Goal: Information Seeking & Learning: Learn about a topic

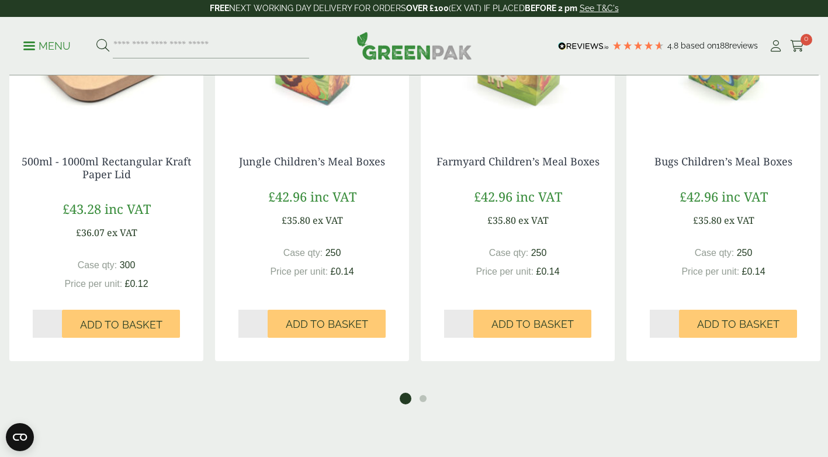
scroll to position [1227, 0]
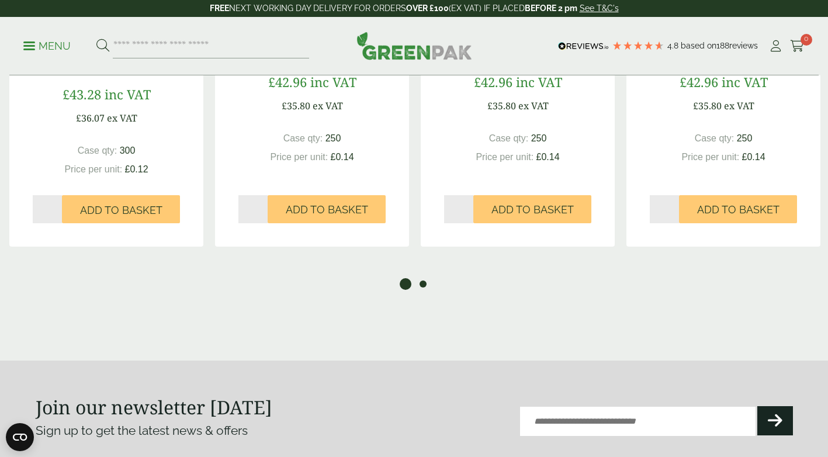
click at [423, 290] on button "2" at bounding box center [423, 284] width 12 height 12
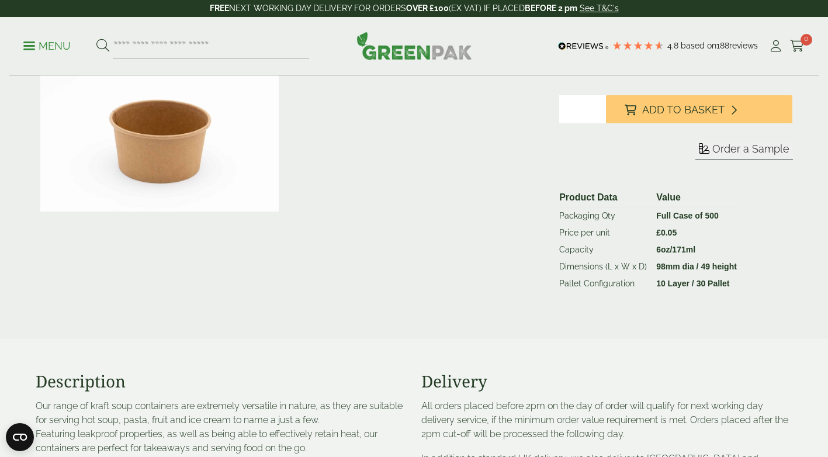
scroll to position [0, 0]
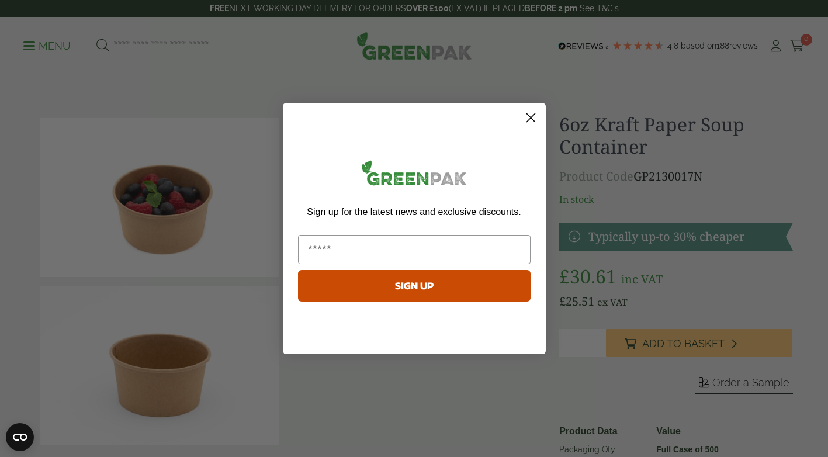
click at [539, 119] on circle "Close dialog" at bounding box center [529, 117] width 19 height 19
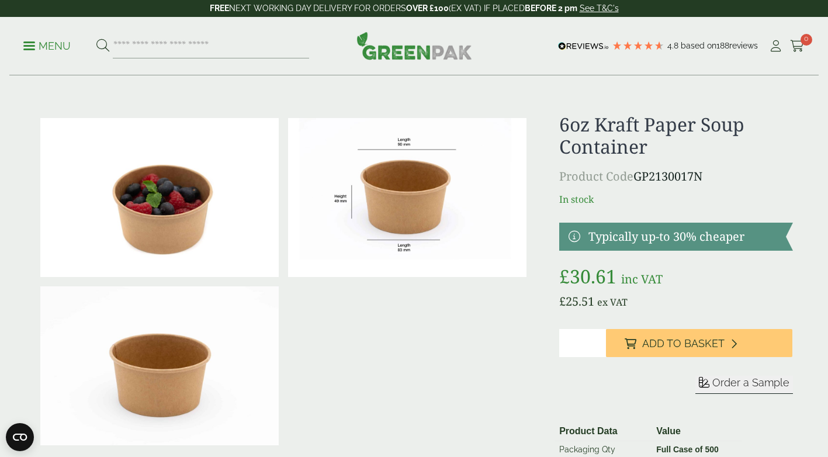
drag, startPoint x: 403, startPoint y: 43, endPoint x: 404, endPoint y: 54, distance: 11.1
click at [403, 43] on img at bounding box center [414, 46] width 116 height 28
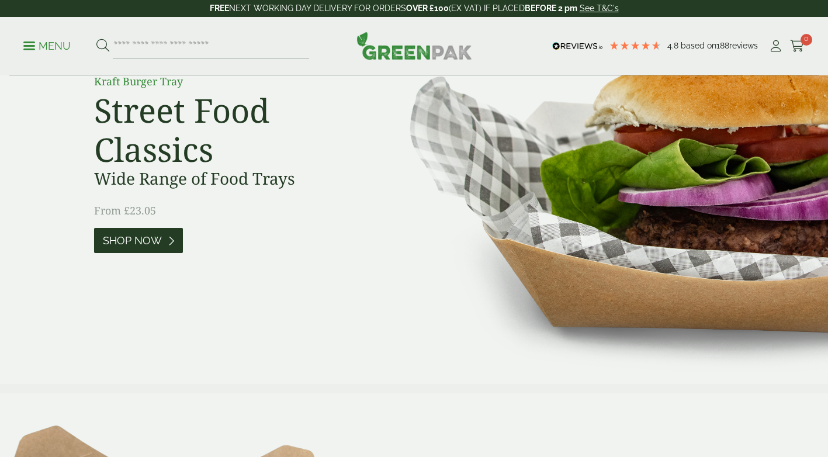
click at [145, 230] on link "Shop Now" at bounding box center [138, 240] width 89 height 25
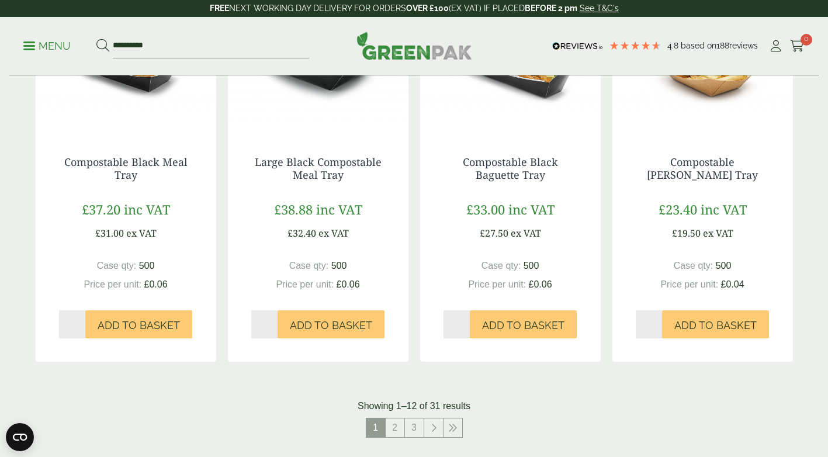
scroll to position [1168, 0]
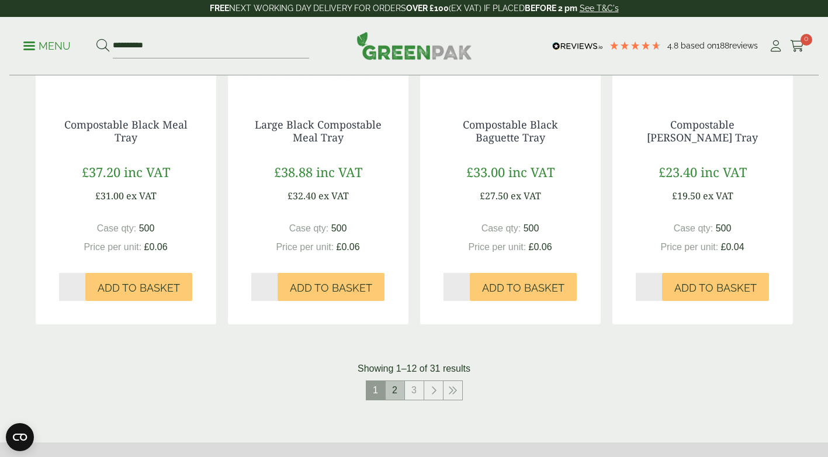
click at [395, 390] on link "2" at bounding box center [394, 390] width 19 height 19
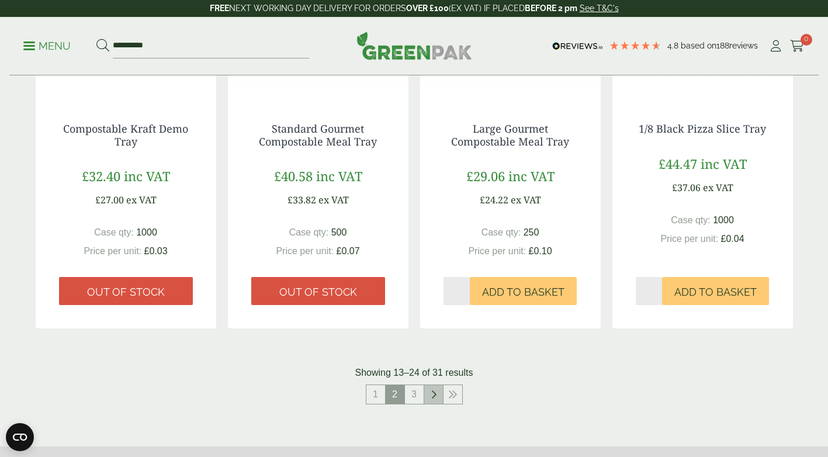
scroll to position [1227, 0]
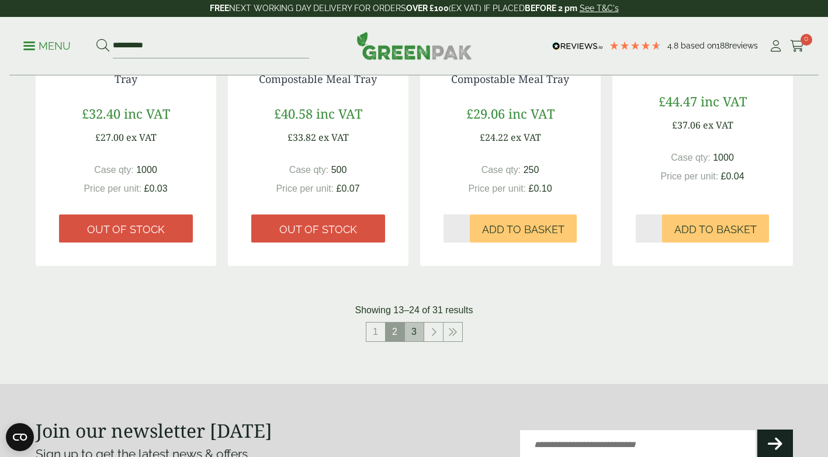
click at [416, 338] on link "3" at bounding box center [414, 331] width 19 height 19
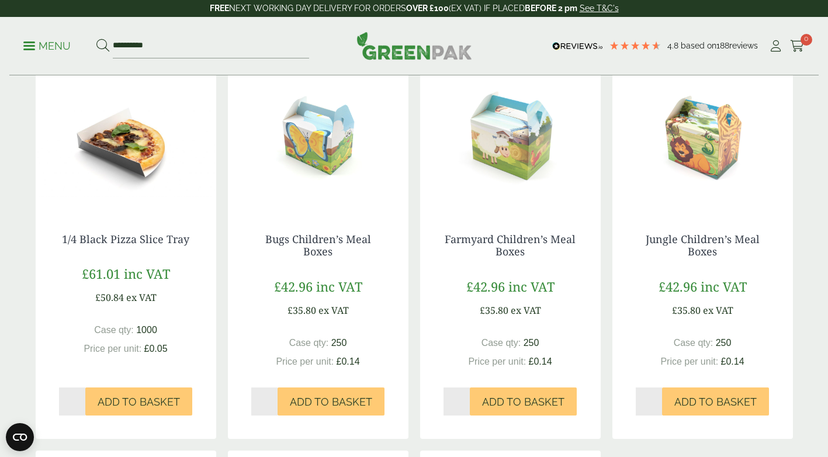
scroll to position [253, 0]
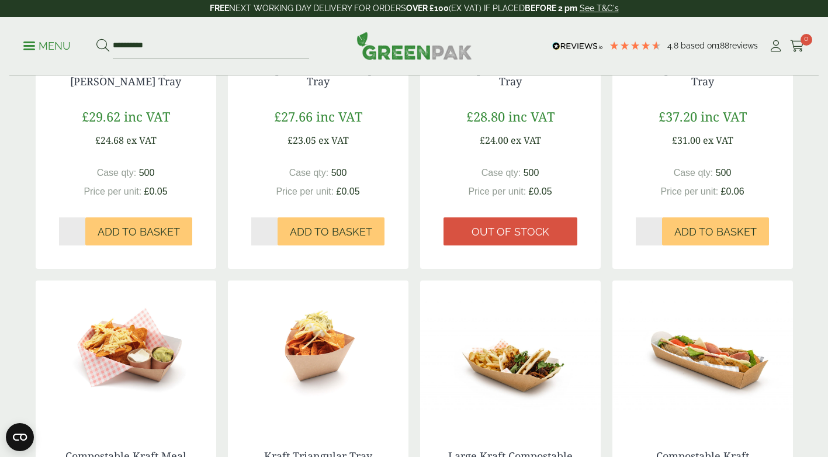
scroll to position [334, 0]
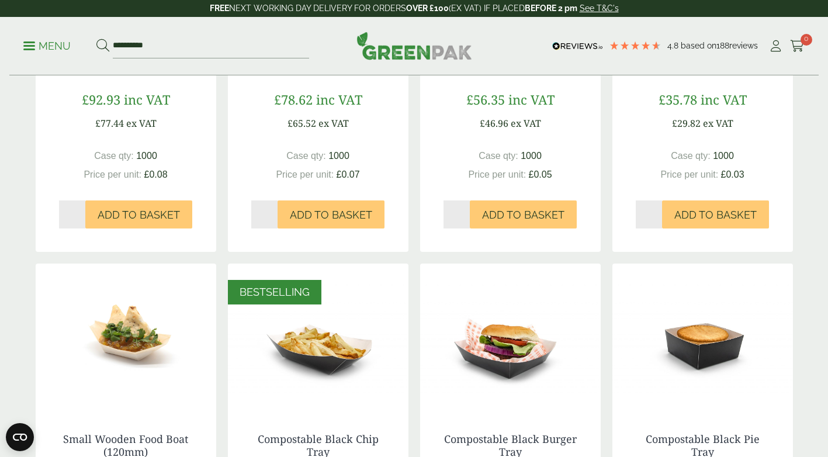
scroll to position [292, 0]
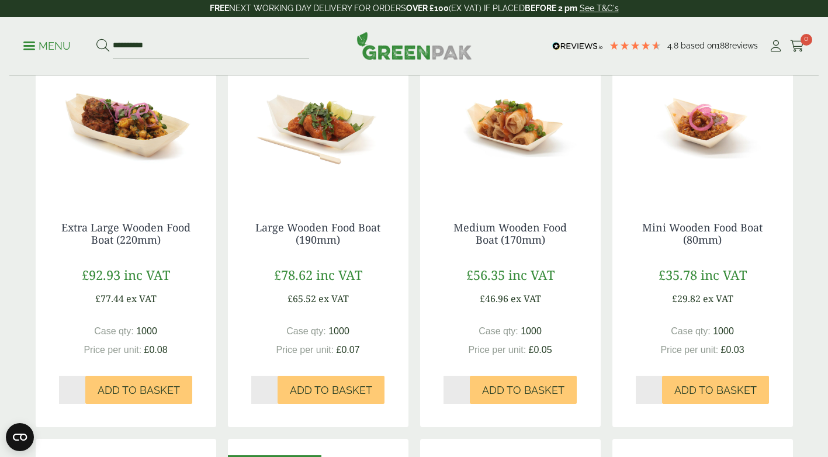
click at [319, 119] on img at bounding box center [318, 125] width 180 height 146
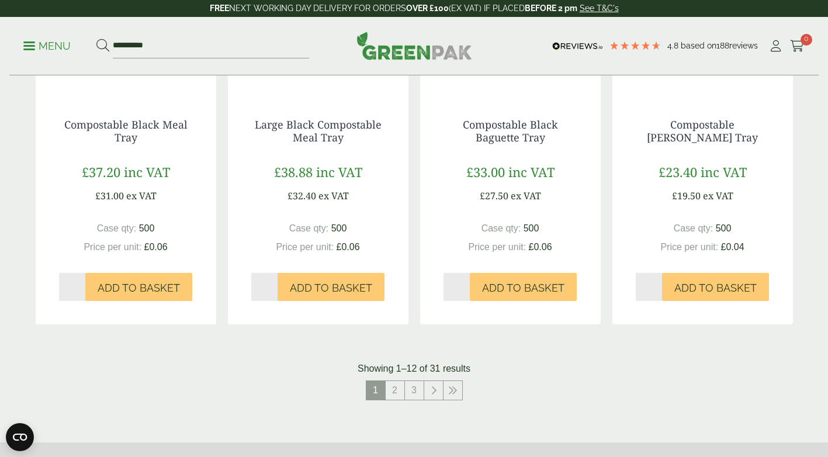
scroll to position [1227, 0]
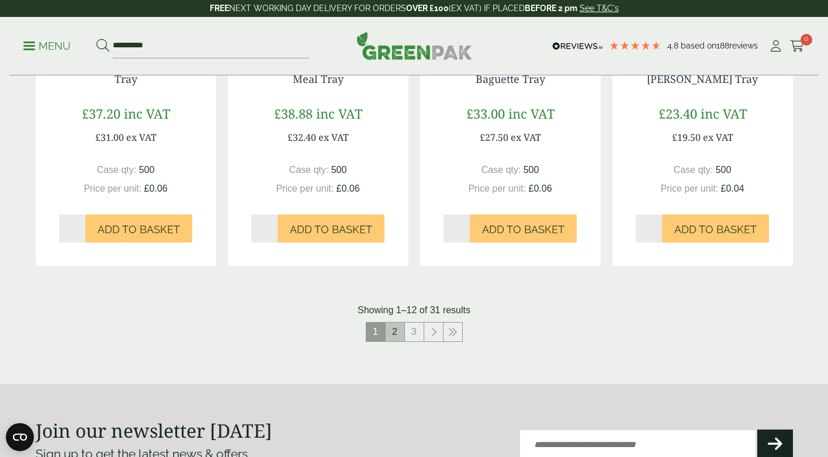
click at [391, 332] on link "2" at bounding box center [394, 331] width 19 height 19
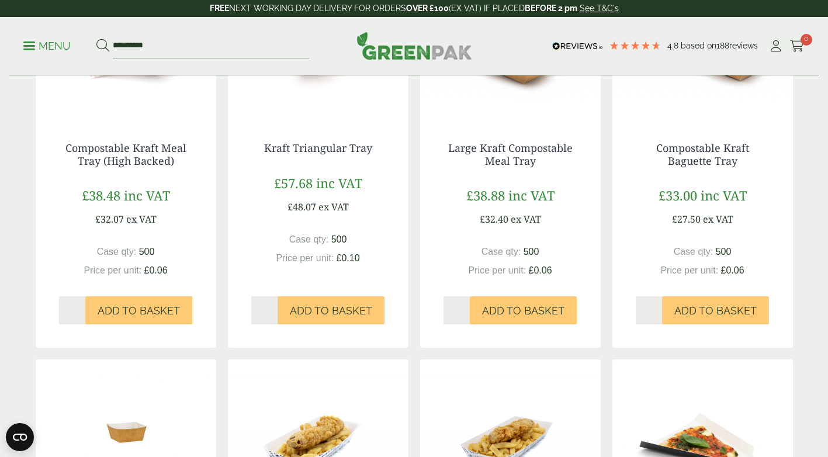
scroll to position [759, 0]
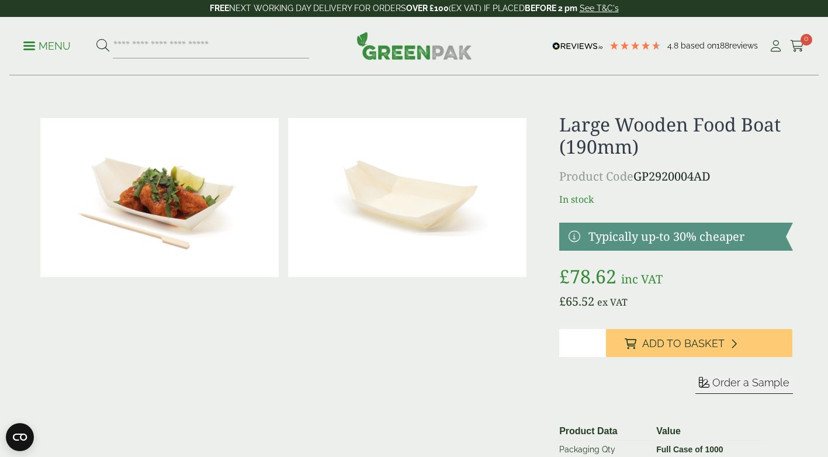
click at [402, 209] on img at bounding box center [407, 197] width 238 height 159
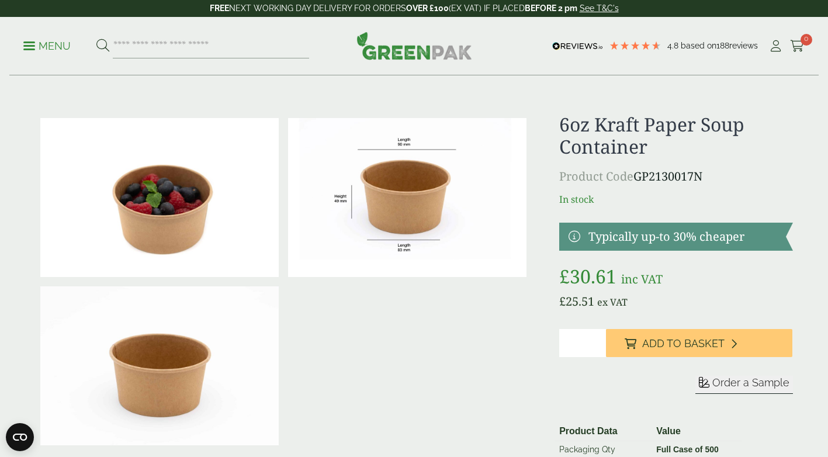
click at [48, 44] on p "Menu" at bounding box center [46, 46] width 47 height 14
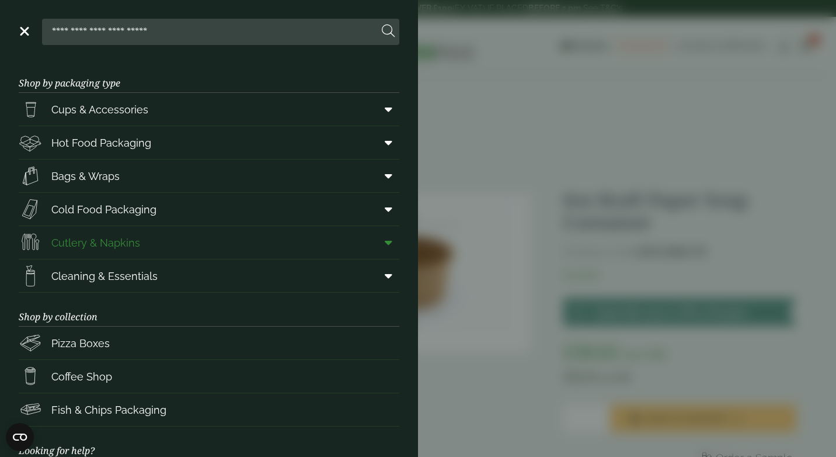
click at [148, 244] on link "Cutlery & Napkins" at bounding box center [209, 242] width 381 height 33
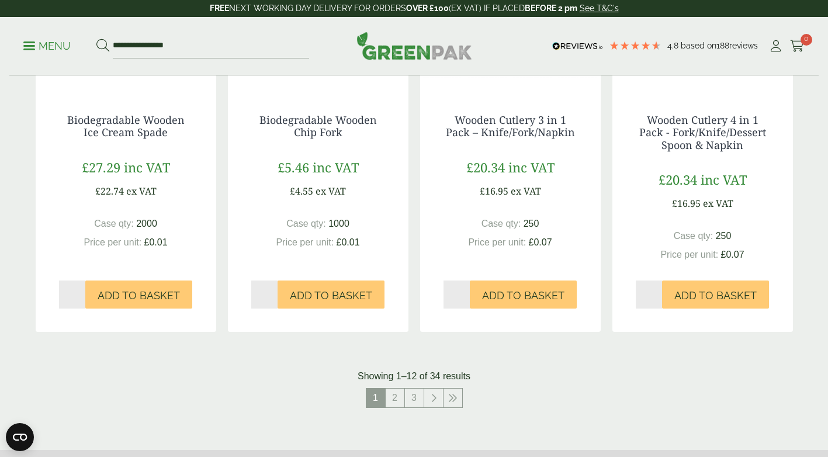
scroll to position [1168, 0]
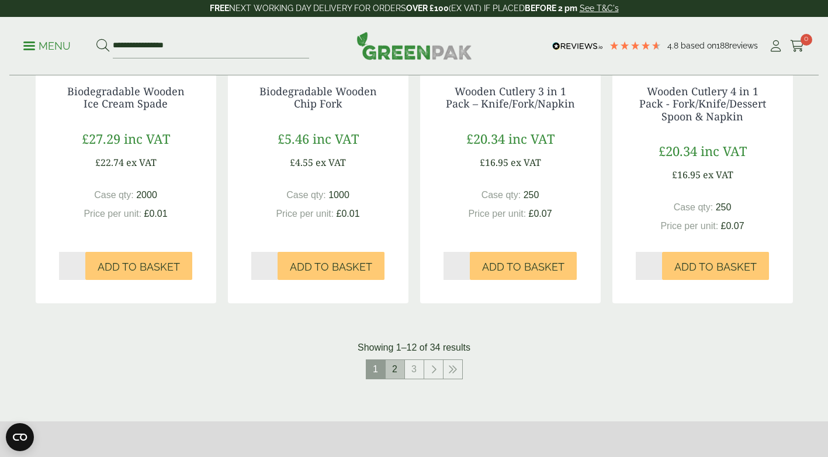
click at [390, 378] on link "2" at bounding box center [394, 369] width 19 height 19
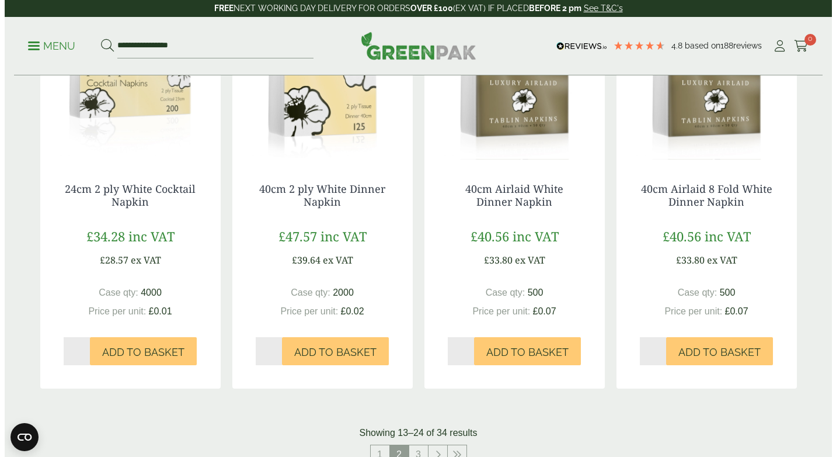
scroll to position [1168, 0]
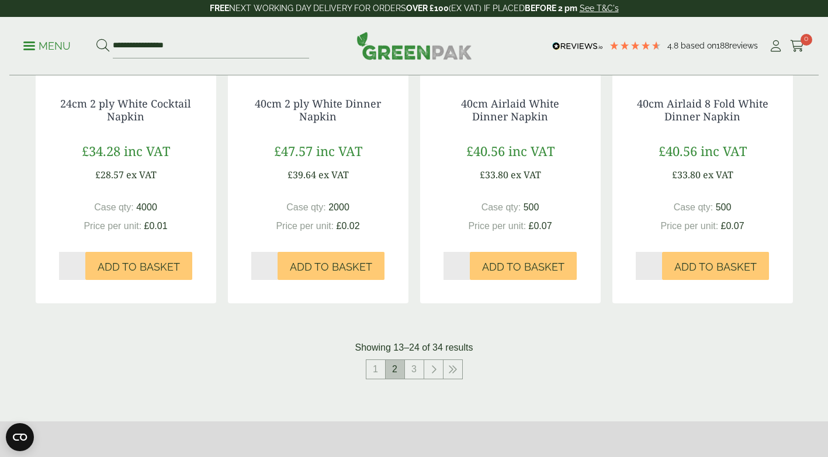
click at [400, 378] on span "2" at bounding box center [394, 369] width 19 height 19
click at [415, 378] on link "3" at bounding box center [414, 369] width 19 height 19
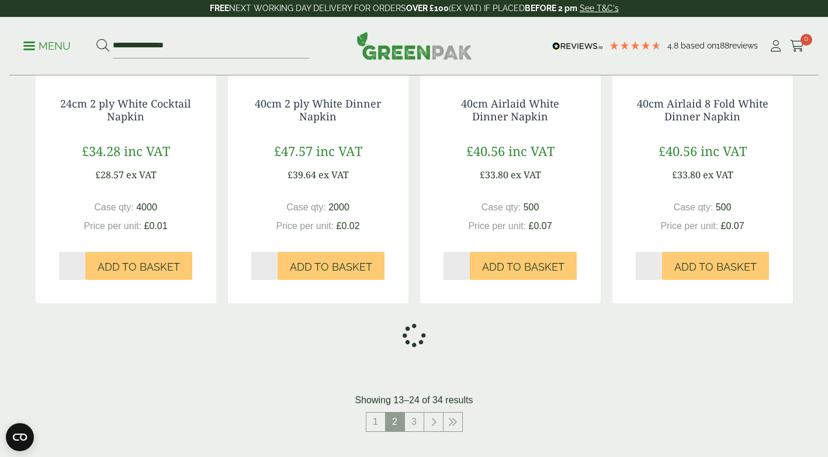
click at [34, 45] on span at bounding box center [29, 46] width 12 height 2
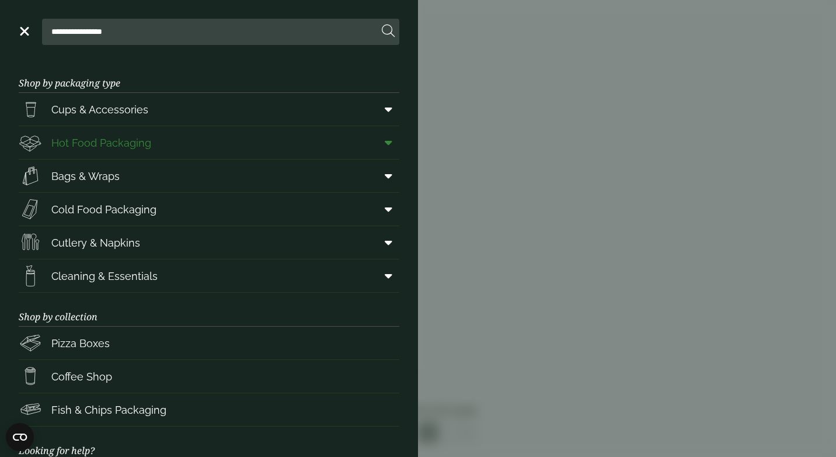
click at [375, 140] on span at bounding box center [386, 142] width 26 height 22
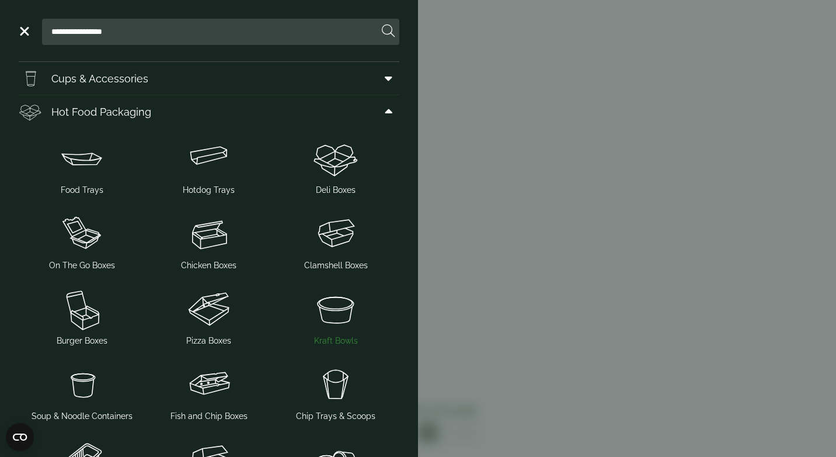
scroll to position [58, 0]
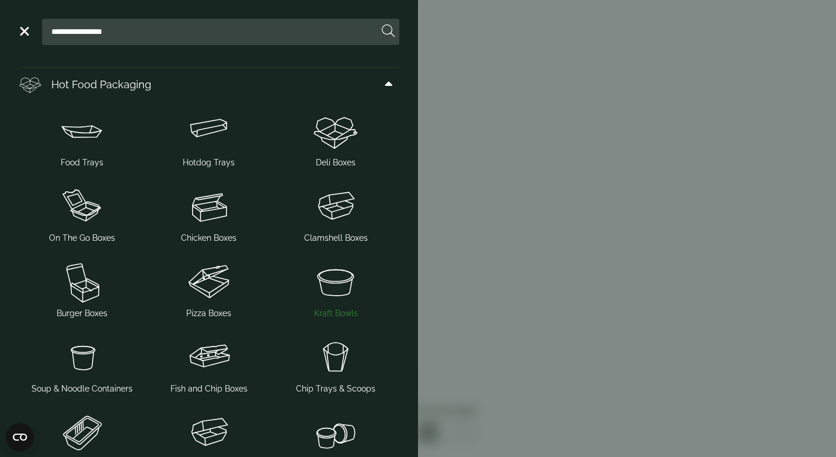
click at [328, 282] on img at bounding box center [335, 281] width 117 height 47
click at [86, 365] on img at bounding box center [81, 357] width 117 height 47
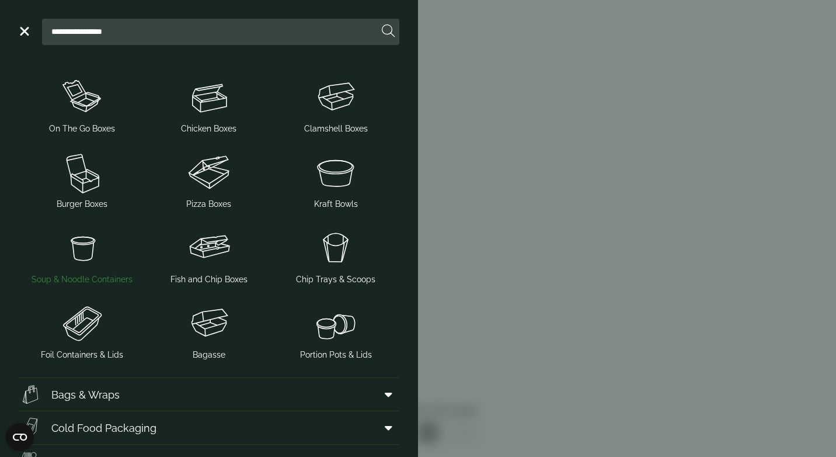
scroll to position [175, 0]
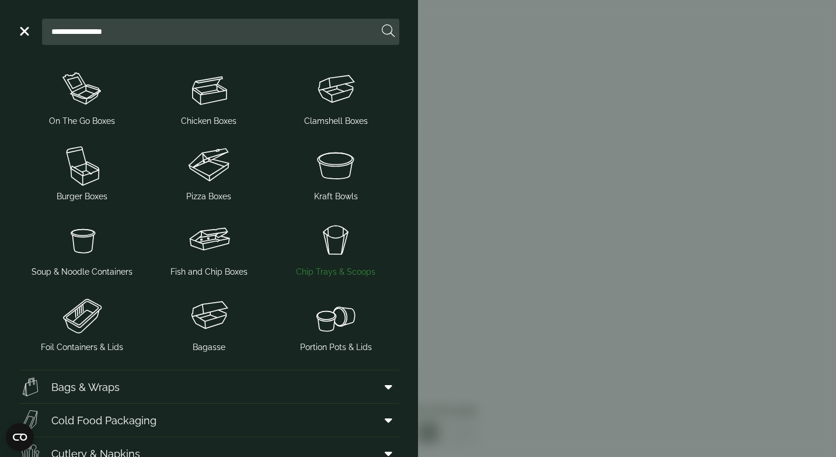
click at [338, 252] on img at bounding box center [335, 240] width 117 height 47
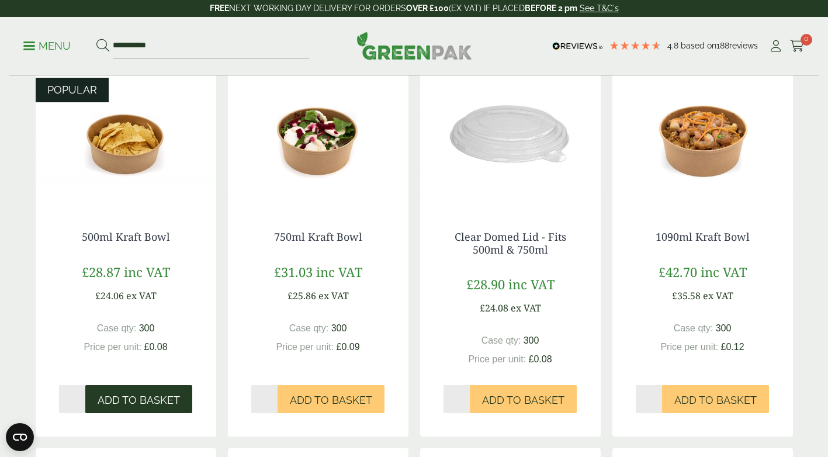
scroll to position [175, 0]
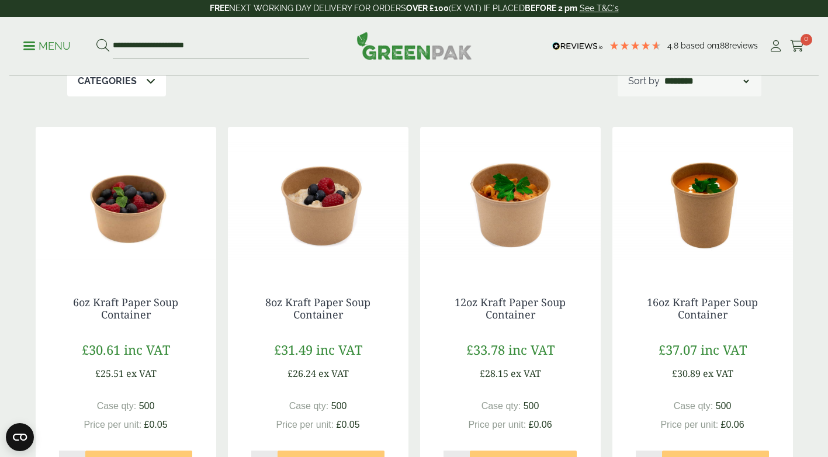
scroll to position [234, 0]
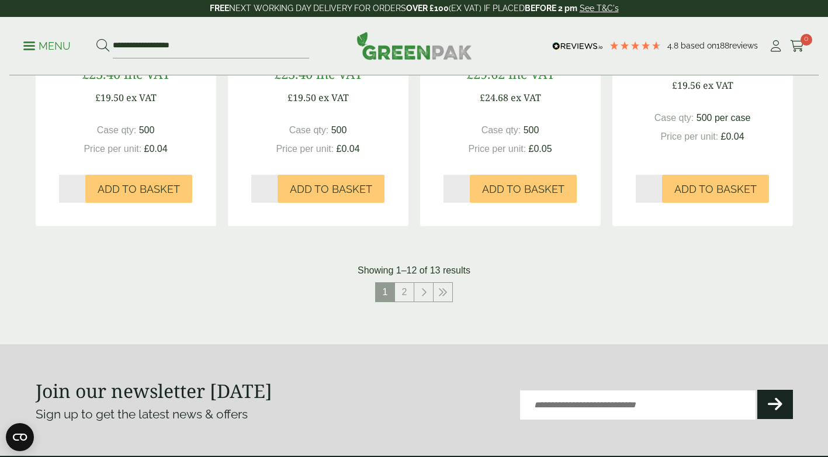
scroll to position [1285, 0]
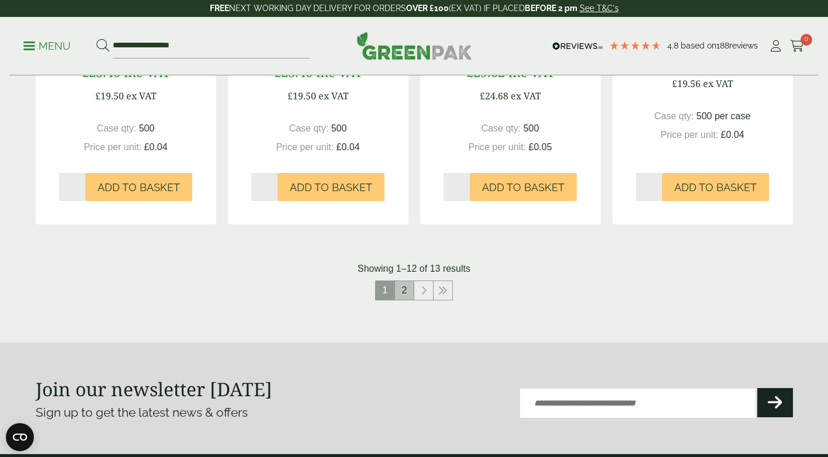
click at [404, 286] on link "2" at bounding box center [404, 290] width 19 height 19
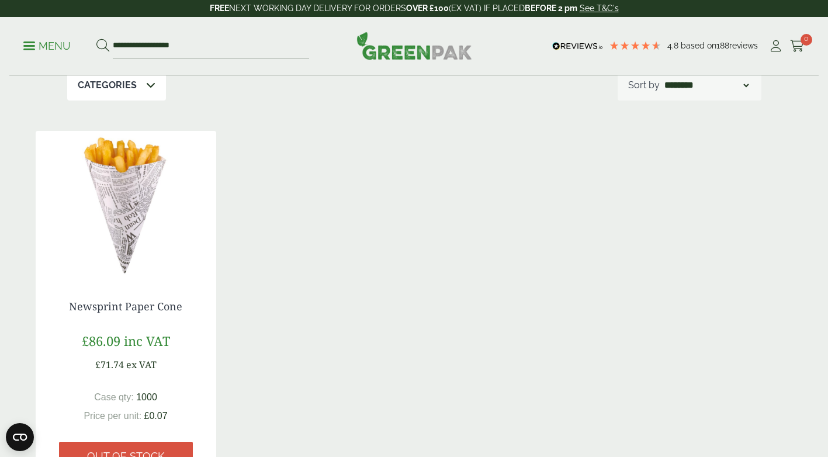
scroll to position [225, 0]
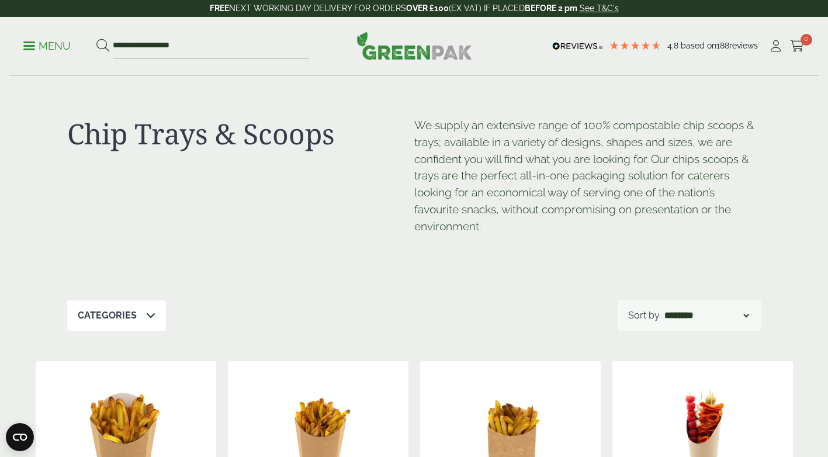
click at [33, 49] on link "Menu" at bounding box center [46, 45] width 47 height 12
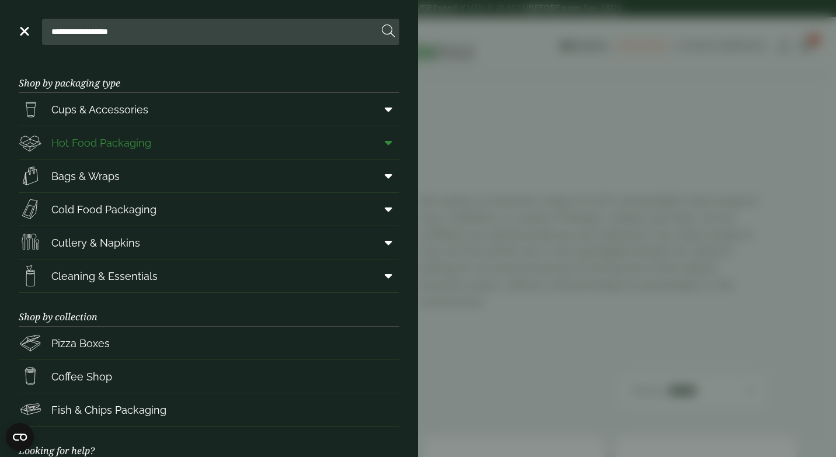
click at [148, 138] on span "Hot Food Packaging" at bounding box center [101, 143] width 100 height 16
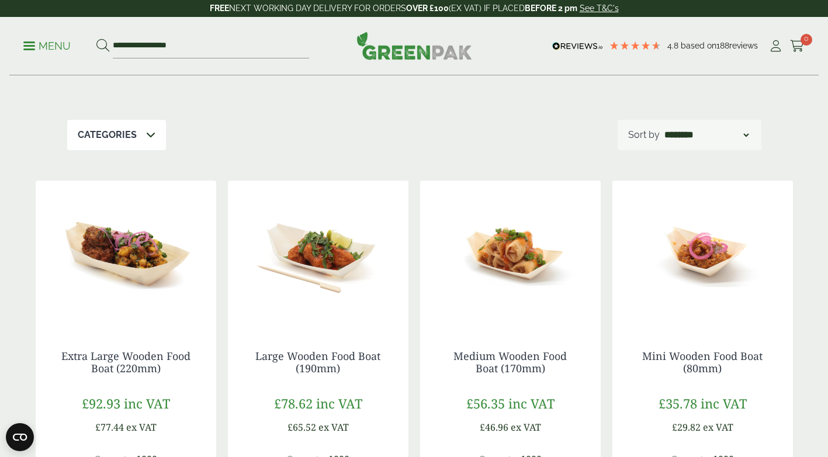
click at [40, 44] on p "Menu" at bounding box center [46, 46] width 47 height 14
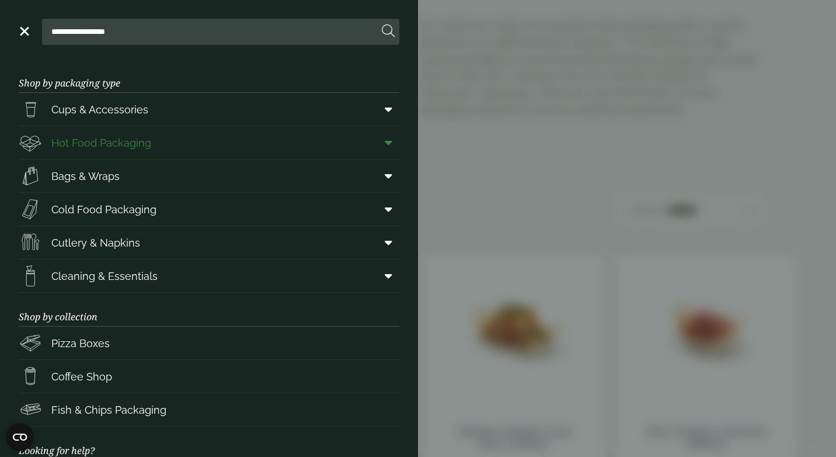
click at [385, 142] on icon at bounding box center [389, 143] width 8 height 12
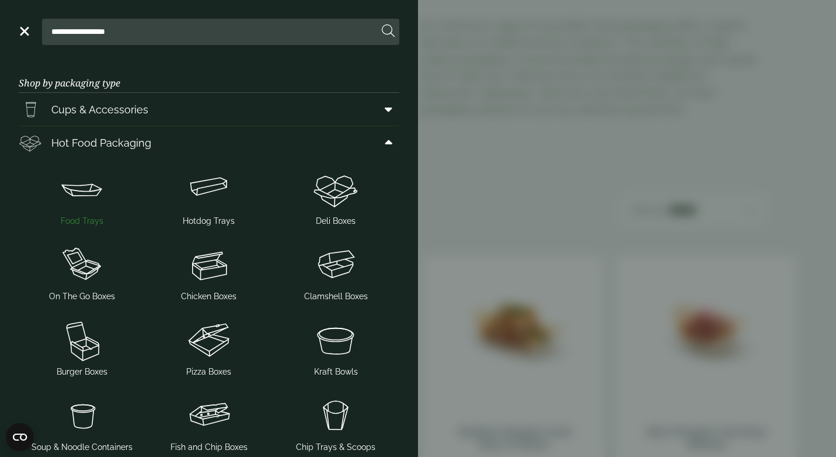
click at [83, 193] on img at bounding box center [81, 189] width 117 height 47
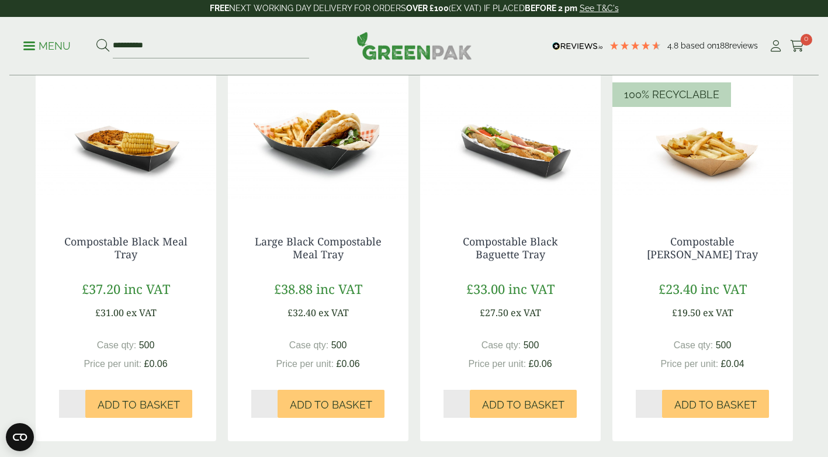
scroll to position [1285, 0]
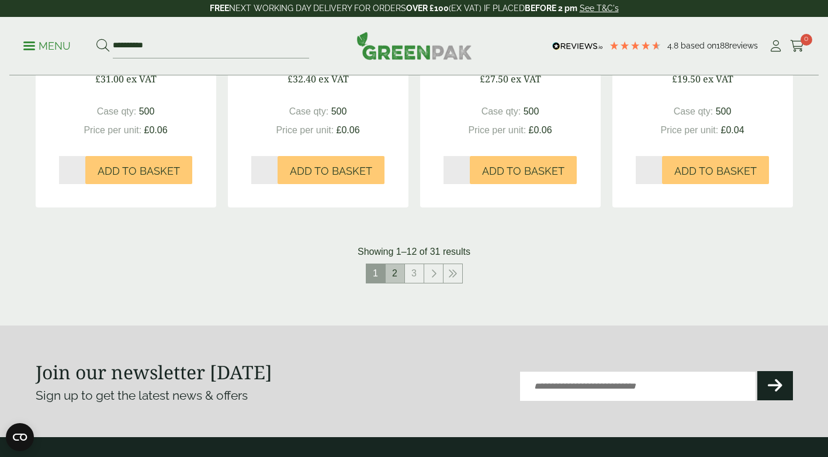
click at [401, 274] on link "2" at bounding box center [394, 273] width 19 height 19
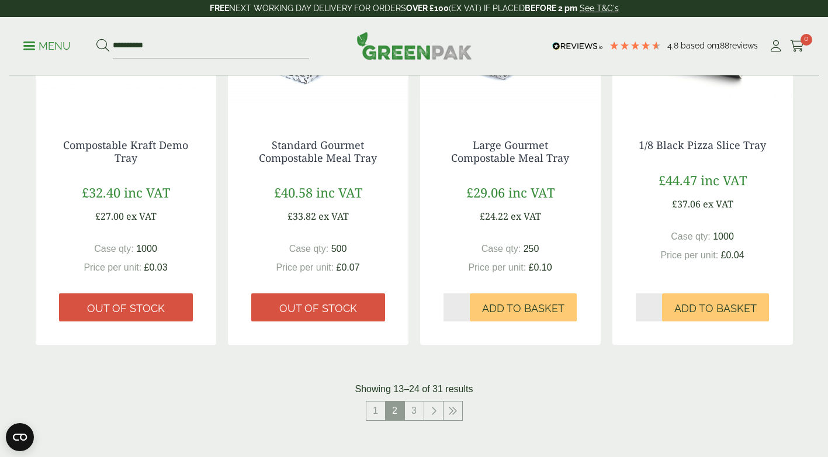
scroll to position [1168, 0]
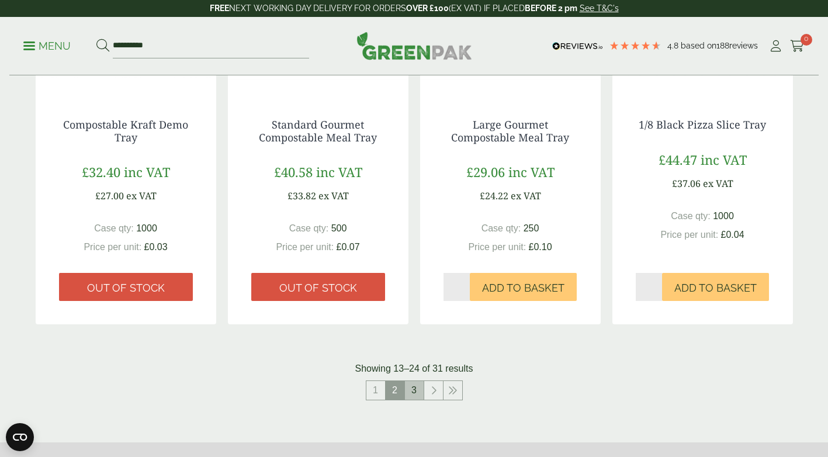
click at [412, 391] on link "3" at bounding box center [414, 390] width 19 height 19
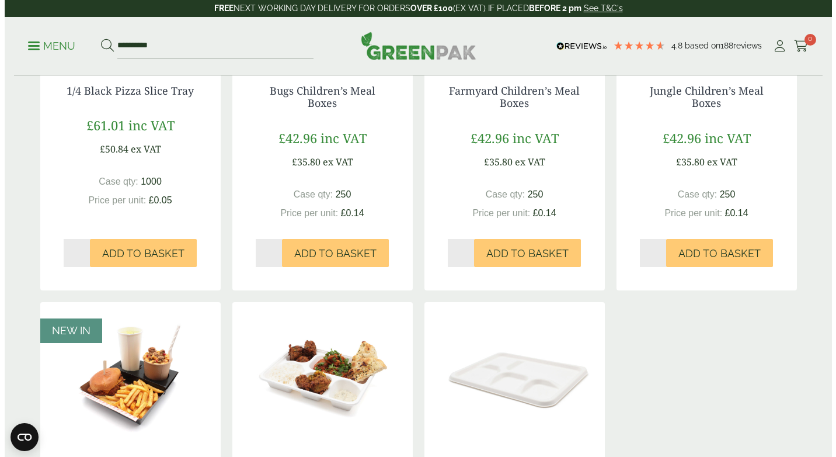
scroll to position [137, 0]
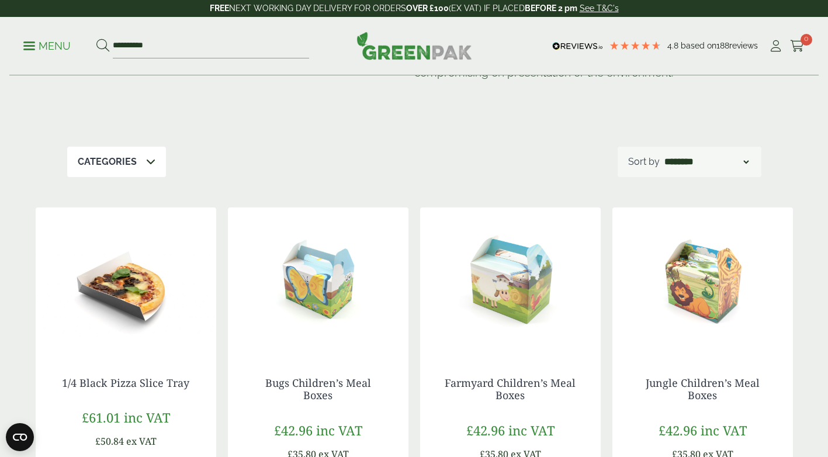
click at [28, 43] on p "Menu" at bounding box center [46, 46] width 47 height 14
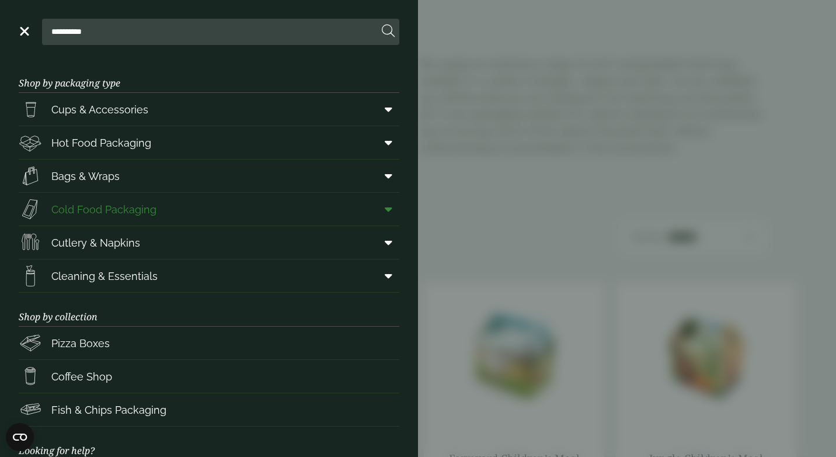
click at [374, 216] on span at bounding box center [386, 209] width 26 height 22
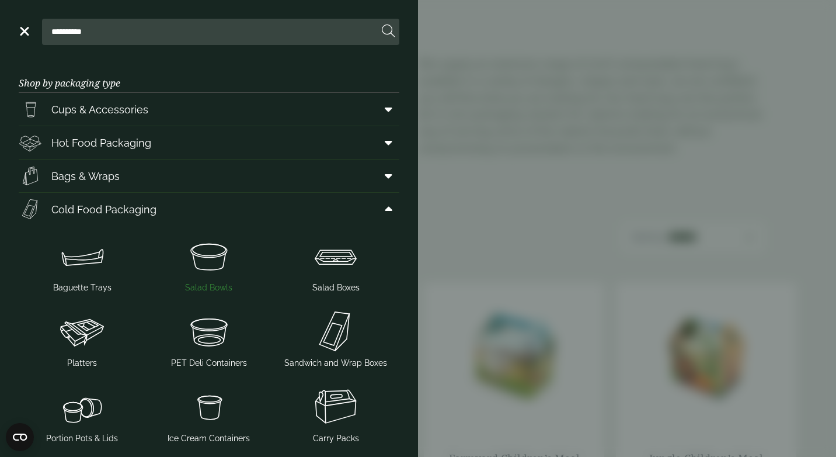
scroll to position [58, 0]
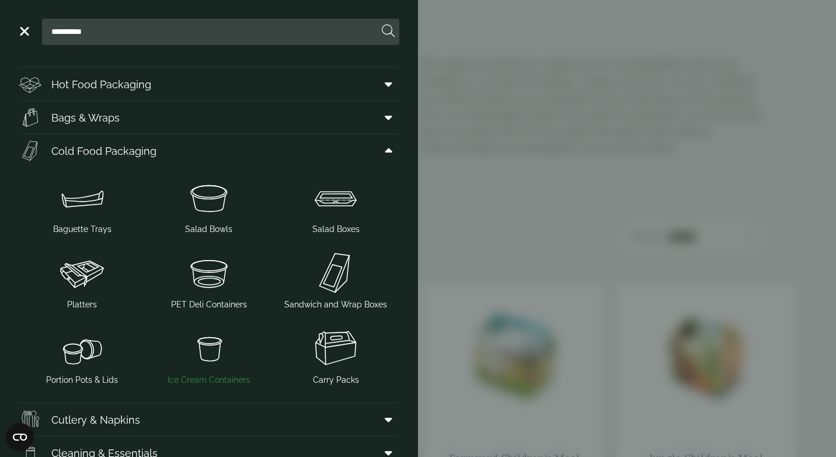
click at [196, 345] on img at bounding box center [208, 348] width 117 height 47
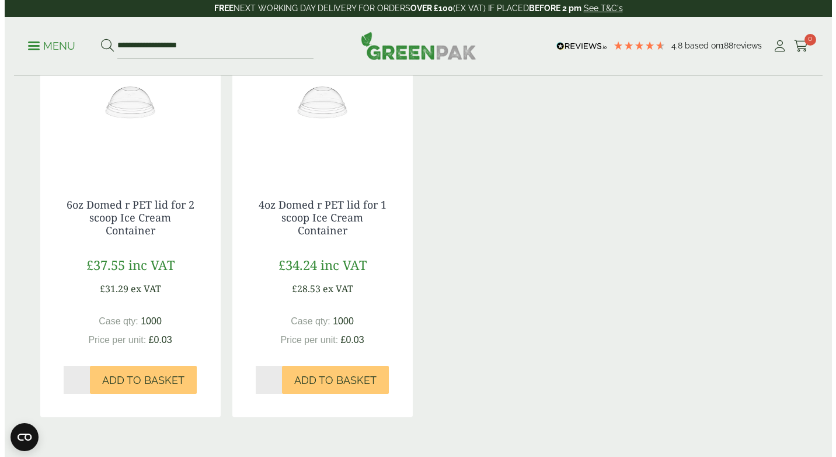
scroll to position [642, 0]
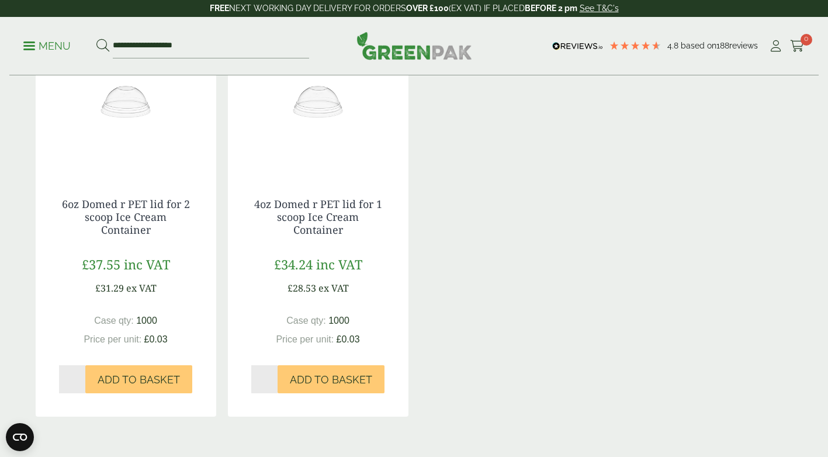
click at [34, 50] on p "Menu" at bounding box center [46, 46] width 47 height 14
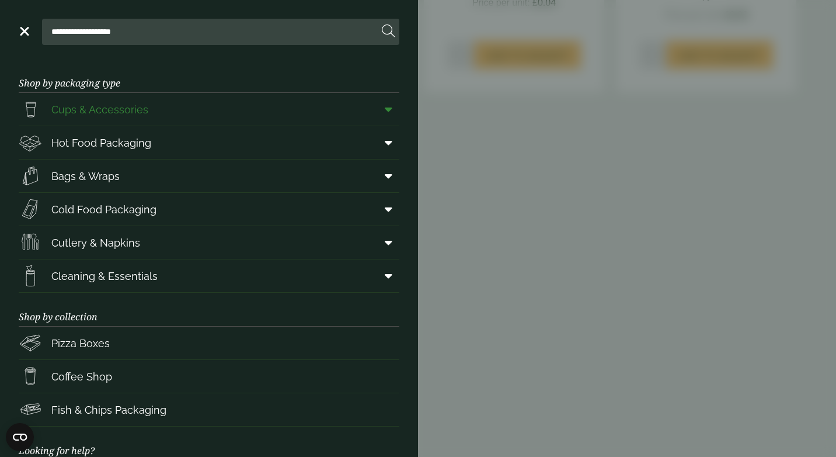
click at [385, 110] on icon at bounding box center [389, 109] width 8 height 12
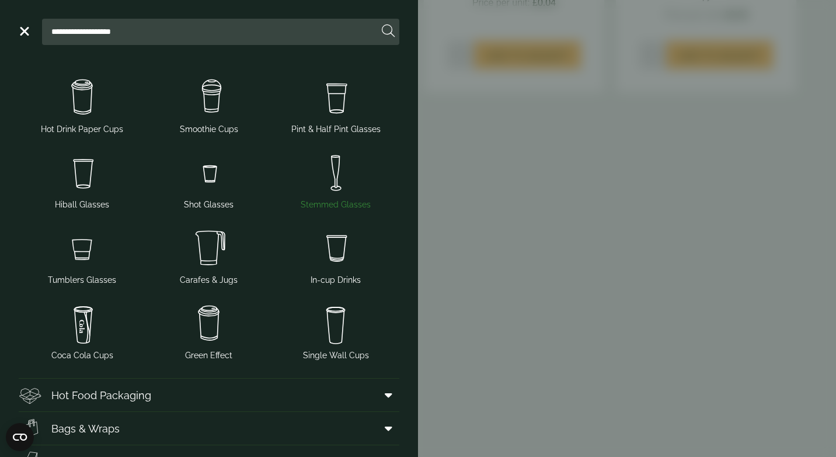
scroll to position [0, 0]
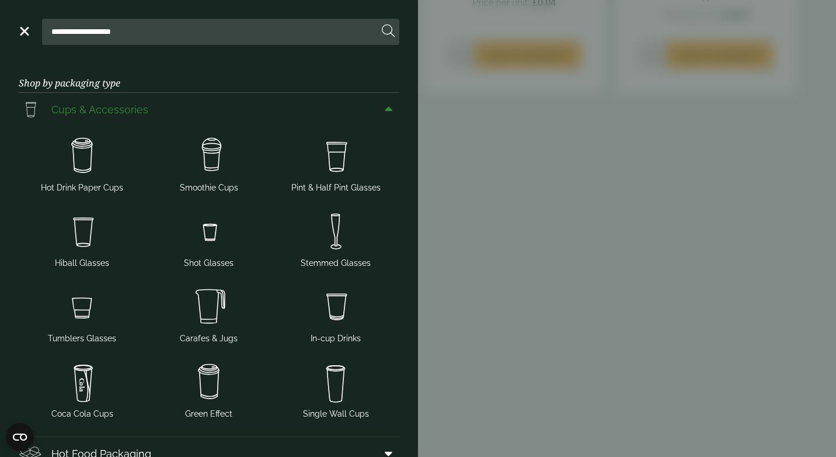
click at [385, 107] on icon at bounding box center [389, 109] width 8 height 12
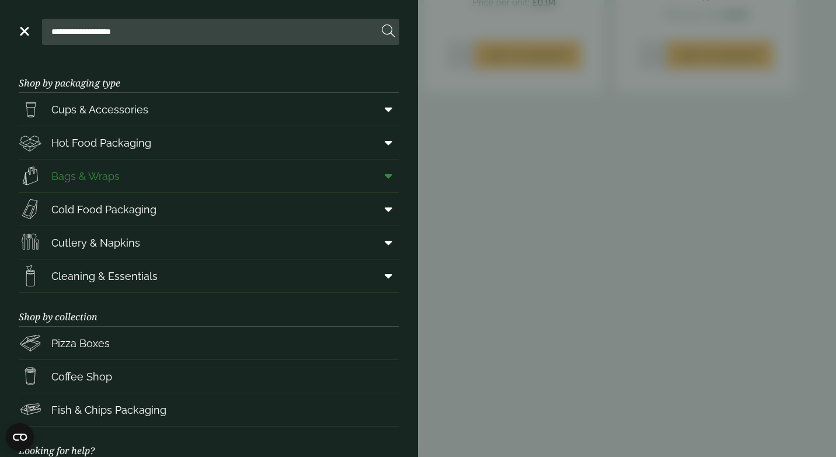
click at [385, 176] on icon at bounding box center [389, 176] width 8 height 12
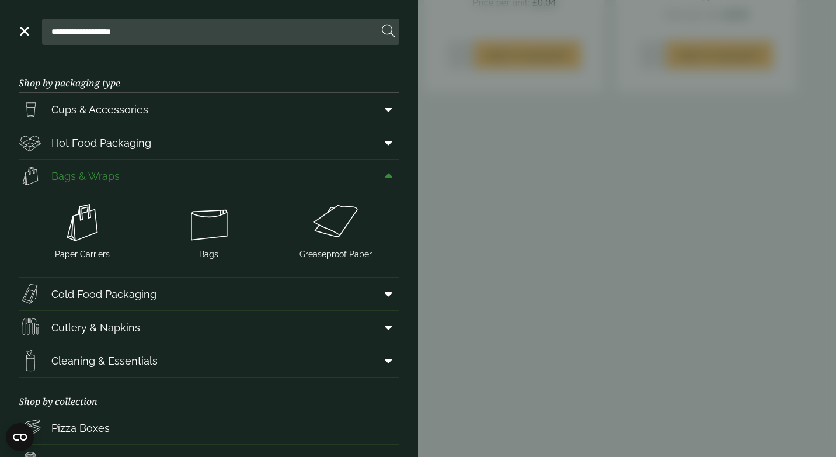
click at [385, 176] on icon at bounding box center [389, 176] width 8 height 12
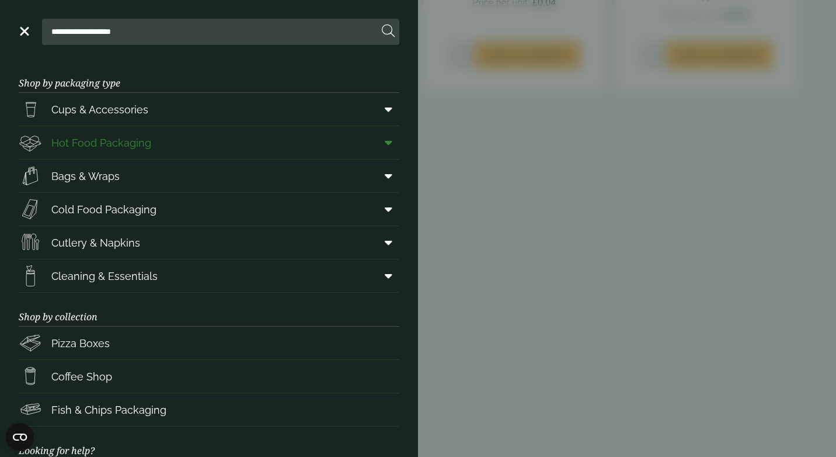
click at [385, 141] on icon at bounding box center [389, 143] width 8 height 12
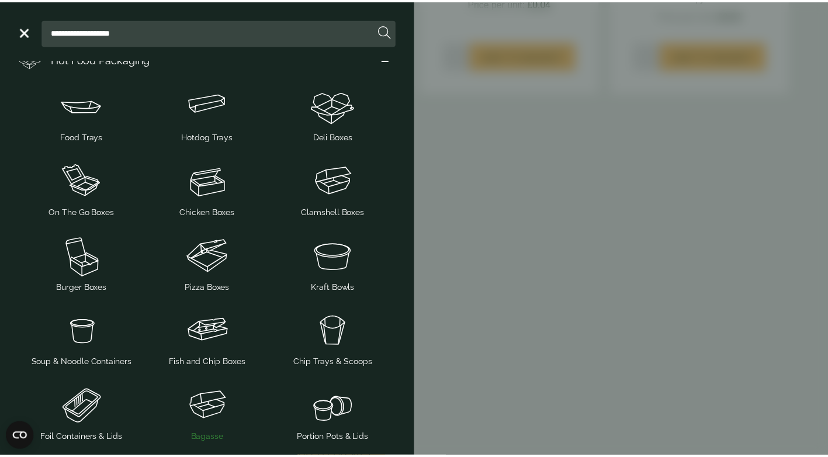
scroll to position [58, 0]
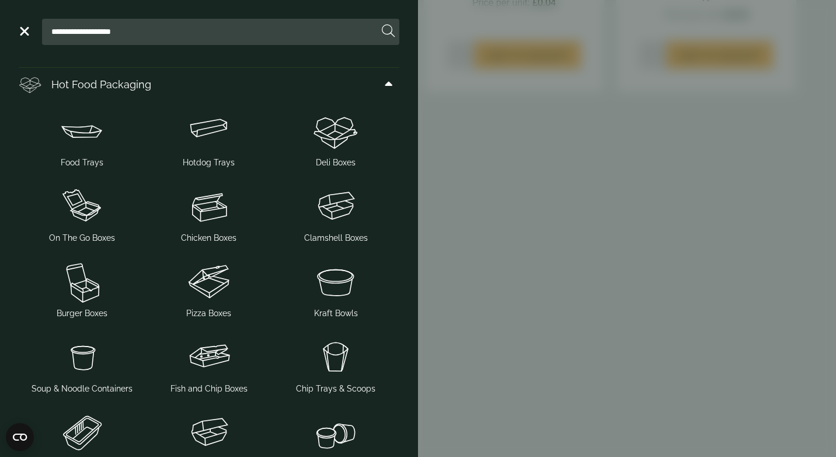
click at [674, 192] on aside "**********" at bounding box center [418, 228] width 836 height 457
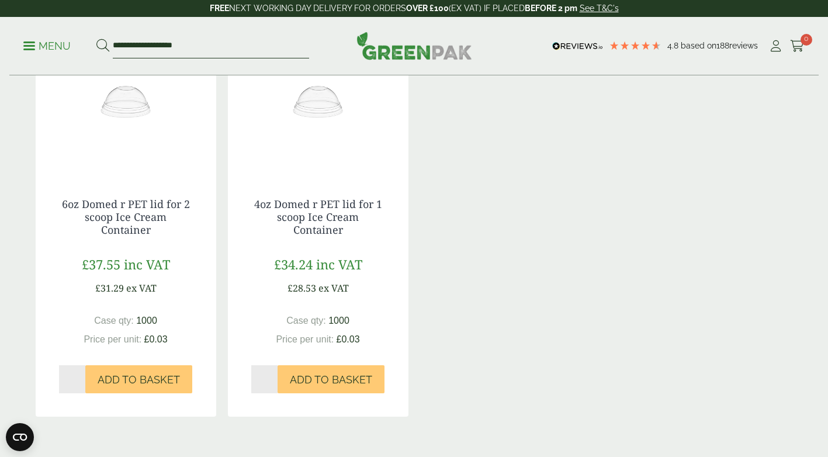
click at [213, 47] on input "**********" at bounding box center [211, 46] width 196 height 25
type input "*"
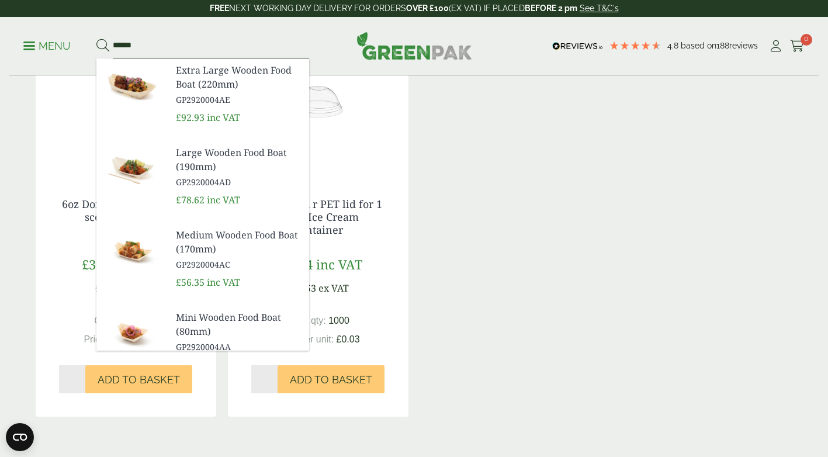
type input "******"
click at [96, 39] on button at bounding box center [102, 46] width 13 height 15
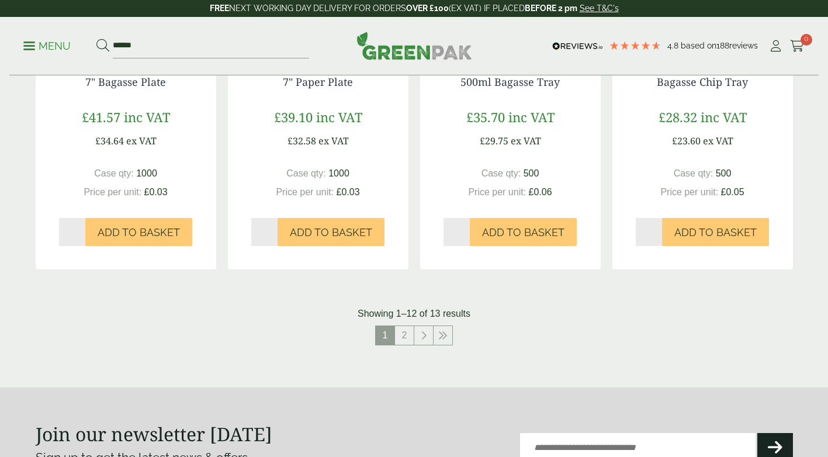
scroll to position [1227, 0]
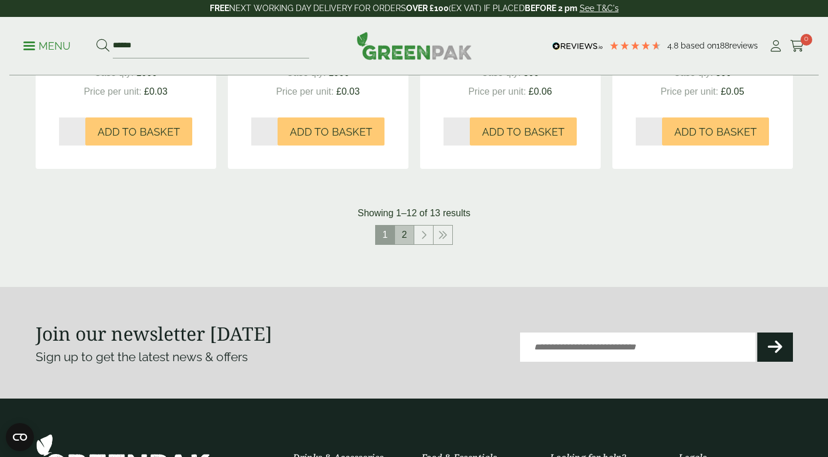
click at [405, 237] on link "2" at bounding box center [404, 234] width 19 height 19
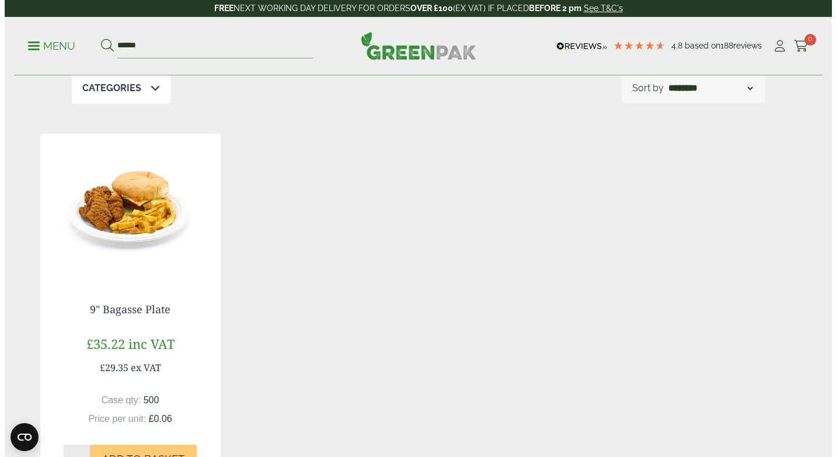
scroll to position [137, 0]
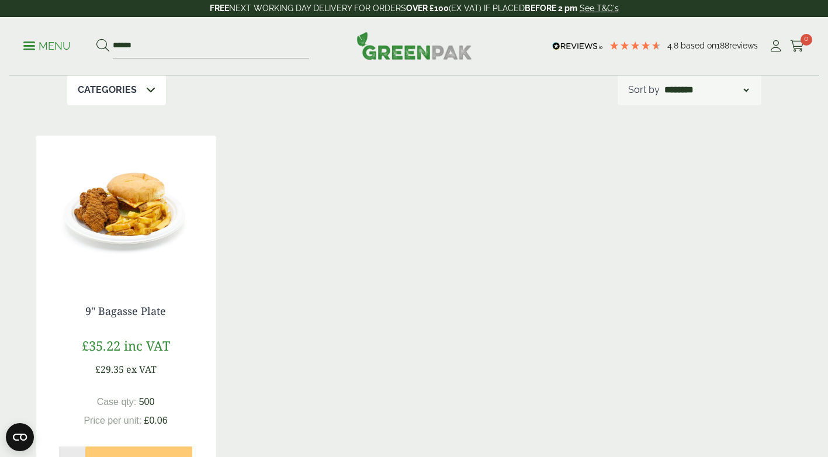
click at [27, 44] on p "Menu" at bounding box center [46, 46] width 47 height 14
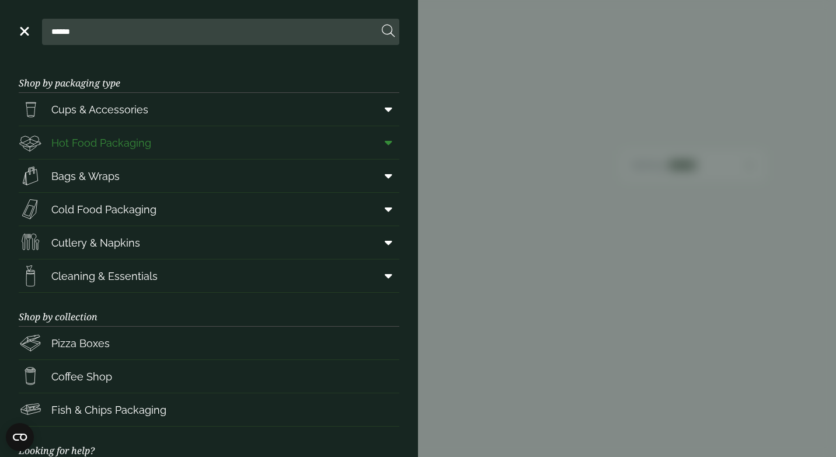
click at [138, 133] on span "Hot Food Packaging" at bounding box center [85, 142] width 133 height 23
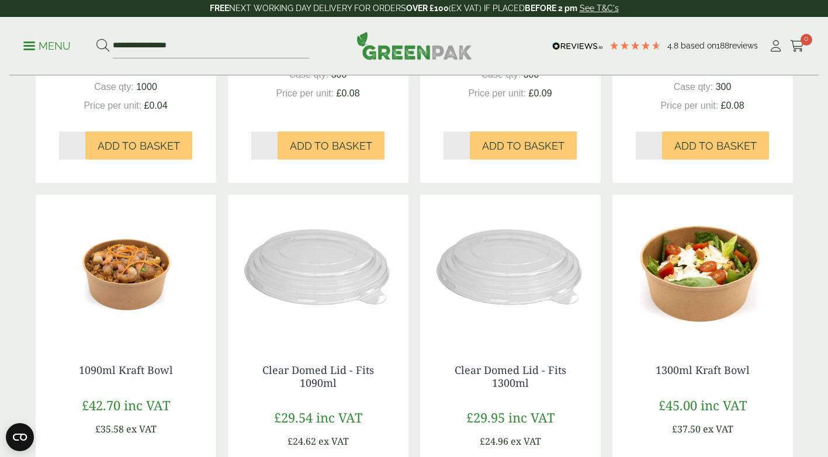
scroll to position [1168, 0]
